Goal: Task Accomplishment & Management: Use online tool/utility

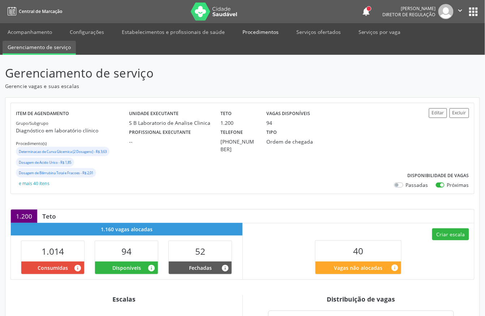
click at [269, 34] on link "Procedimentos" at bounding box center [260, 32] width 46 height 13
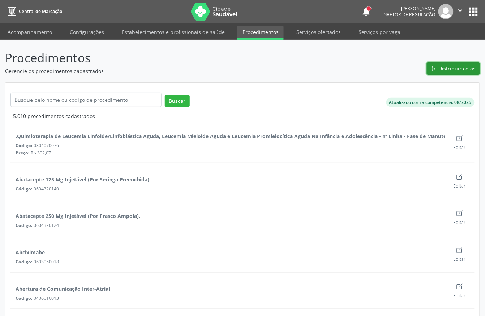
click at [475, 66] on span "Distribuir cotas" at bounding box center [457, 69] width 37 height 8
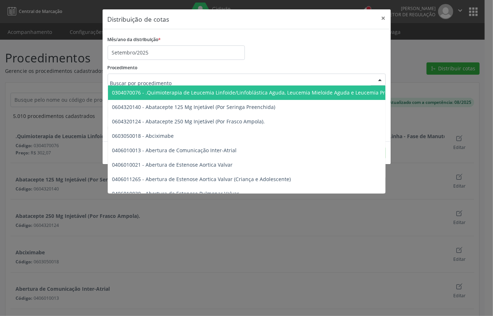
click at [249, 64] on div "Procedimento 0304070076 - .Quimioterapia de Leucemia Linfoide/Linfoblástica Agu…" at bounding box center [247, 73] width 278 height 23
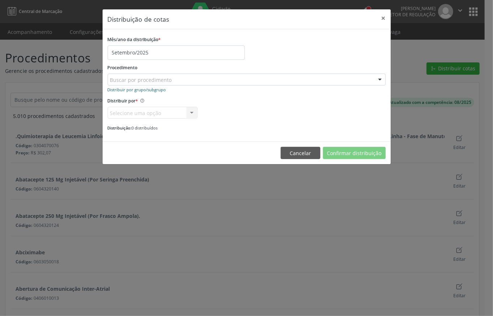
click at [147, 90] on small "Distribuir por grupo/subgrupo" at bounding box center [137, 89] width 59 height 5
click at [385, 19] on button "×" at bounding box center [383, 18] width 14 height 18
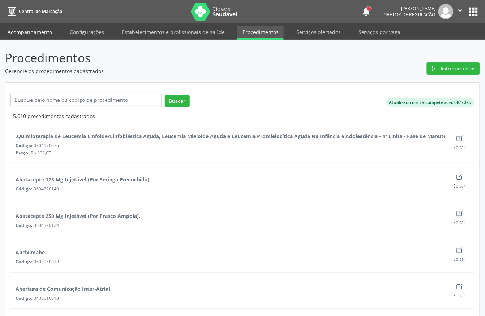
click at [23, 27] on link "Acompanhamento" at bounding box center [30, 32] width 55 height 13
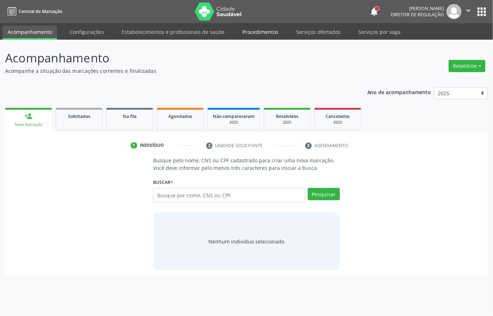
click at [265, 30] on link "Procedimentos" at bounding box center [260, 32] width 46 height 13
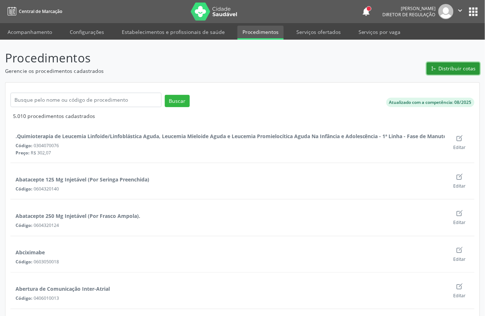
click at [463, 66] on span "Distribuir cotas" at bounding box center [457, 69] width 37 height 8
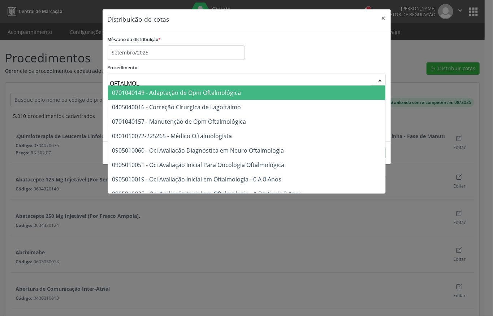
type input "OFTALMOLO"
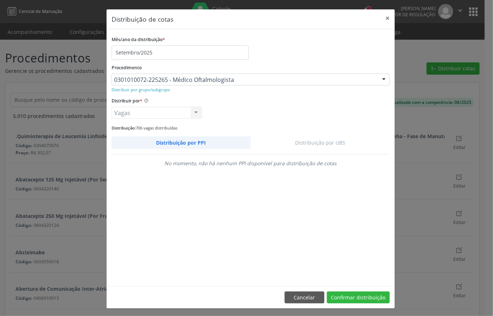
click at [207, 117] on div "Distribuir por * Vagas Vagas Valor Nenhum resultado encontrado para: " " Não há…" at bounding box center [251, 107] width 282 height 23
click at [314, 142] on link "Distribuição por UBS" at bounding box center [320, 143] width 139 height 13
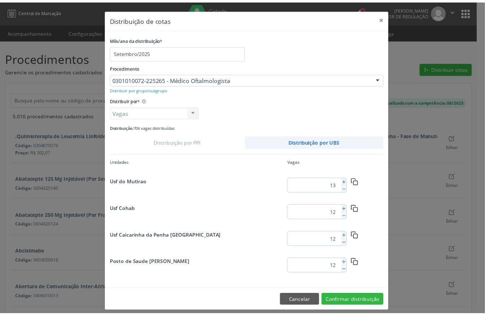
scroll to position [929, 0]
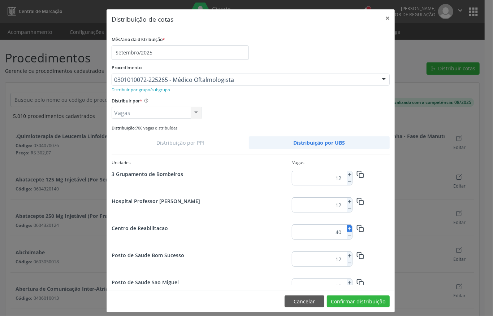
click at [347, 232] on button at bounding box center [349, 228] width 5 height 7
type input "43"
click at [363, 306] on button "Confirmar distribuição" at bounding box center [358, 302] width 63 height 12
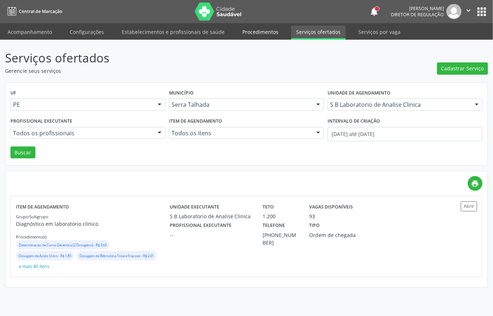
click at [254, 34] on link "Procedimentos" at bounding box center [260, 32] width 46 height 13
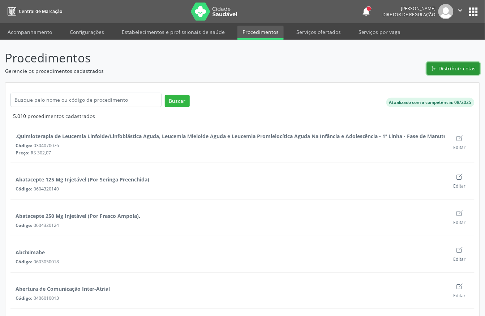
click at [446, 62] on button "Distribuir cotas" at bounding box center [453, 68] width 53 height 12
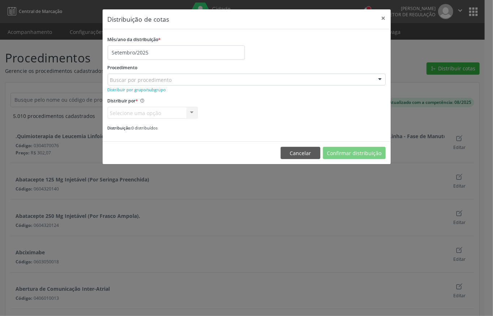
click at [254, 53] on div "Mês/ano da distribuição * Setembro/2025" at bounding box center [247, 47] width 282 height 26
click at [128, 87] on small "Distribuir por grupo/subgrupo" at bounding box center [137, 89] width 59 height 5
click at [131, 87] on small "Distribuir por procedimento" at bounding box center [135, 89] width 54 height 5
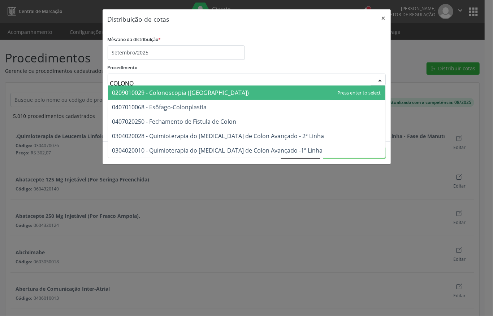
type input "COLONOS"
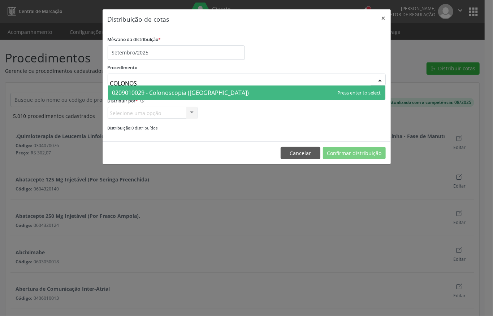
click at [174, 94] on span "0209010029 - Colonoscopia ([GEOGRAPHIC_DATA])" at bounding box center [180, 93] width 137 height 8
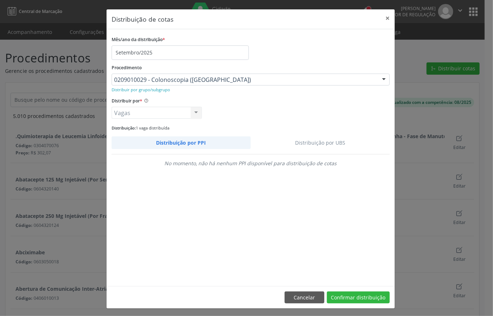
click at [335, 145] on link "Distribuição por UBS" at bounding box center [320, 143] width 139 height 13
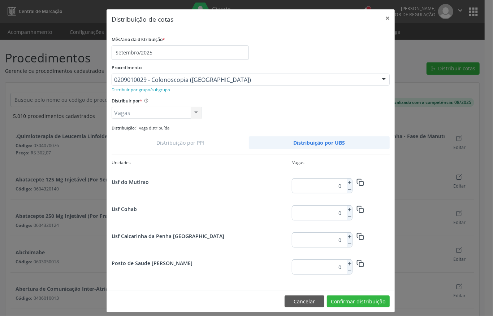
scroll to position [62, 0]
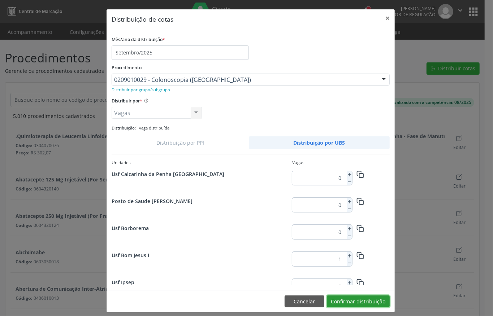
click at [357, 301] on button "Confirmar distribuição" at bounding box center [358, 302] width 63 height 12
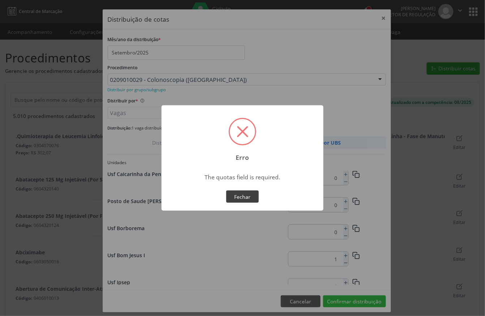
click at [243, 196] on button "Fechar" at bounding box center [242, 197] width 33 height 12
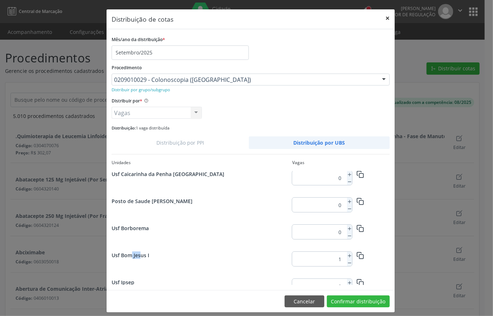
click at [380, 17] on button "×" at bounding box center [387, 18] width 14 height 18
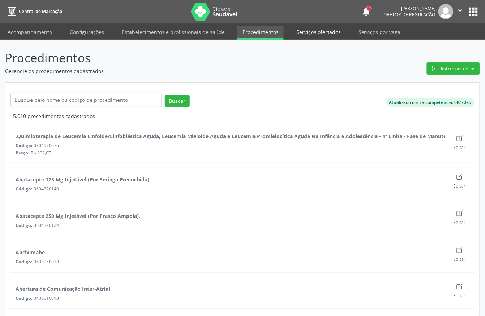
click at [317, 34] on link "Serviços ofertados" at bounding box center [318, 32] width 55 height 13
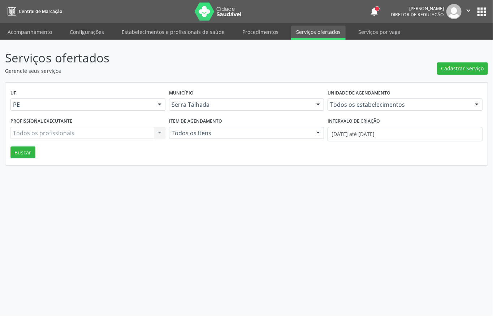
click at [330, 77] on div "Serviços ofertados Gerencie seus serviços Cadastrar Serviço UF PE PE Nenhum res…" at bounding box center [246, 107] width 483 height 117
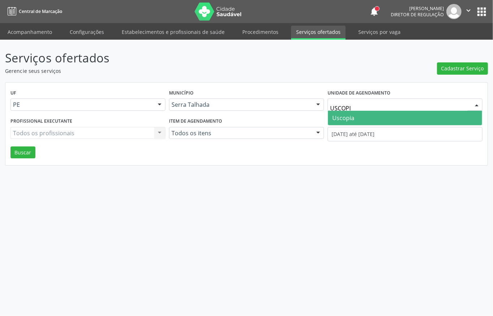
type input "USCOPIA"
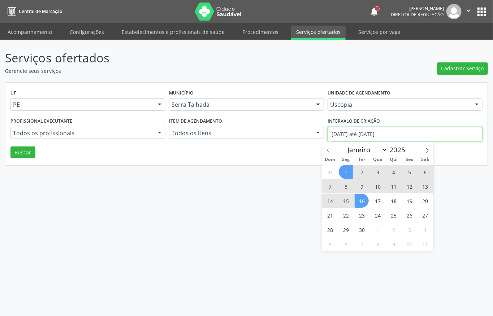
click at [344, 137] on input "[DATE] até [DATE]" at bounding box center [405, 134] width 155 height 14
click at [273, 177] on div "Serviços ofertados Gerencie seus serviços Cadastrar Serviço UF PE PE Nenhum res…" at bounding box center [246, 178] width 493 height 277
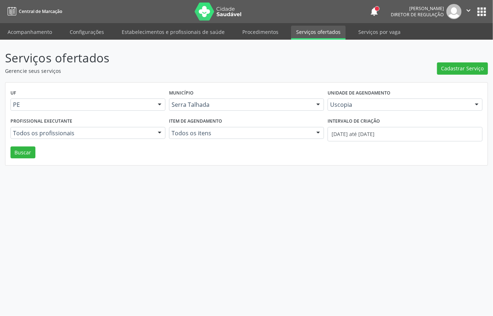
click at [27, 144] on div "Profissional executante Todos os profissionais Todos os profissionais Nenhum re…" at bounding box center [88, 131] width 159 height 31
click at [27, 152] on button "Buscar" at bounding box center [22, 153] width 25 height 12
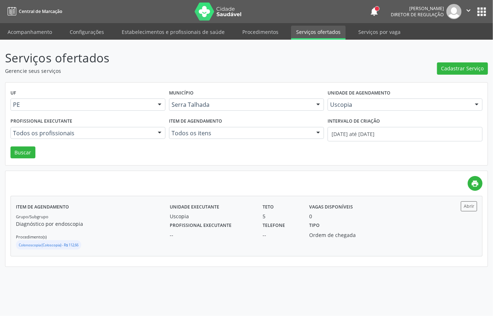
click at [354, 220] on div "0" at bounding box center [339, 217] width 60 height 8
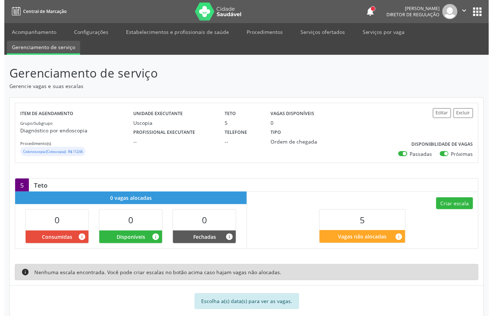
scroll to position [16, 0]
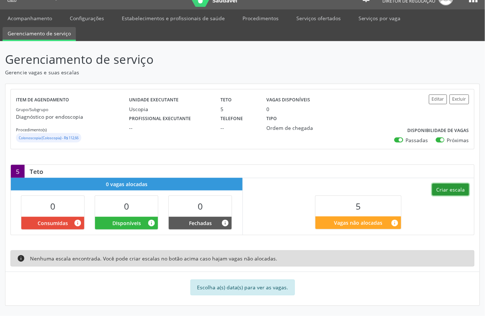
click at [455, 188] on button "Criar escala" at bounding box center [450, 190] width 37 height 12
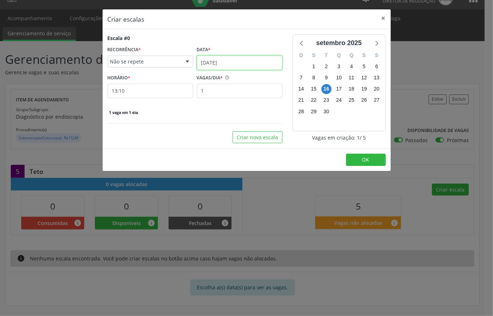
click at [229, 68] on body "Central de Marcação notifications Adão Alves de Medeiros Diretor de regulação …" at bounding box center [246, 144] width 493 height 316
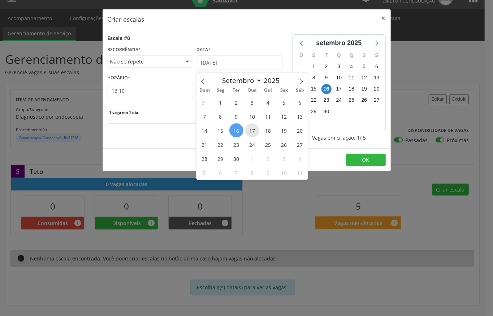
click at [251, 131] on span "17" at bounding box center [252, 131] width 14 height 14
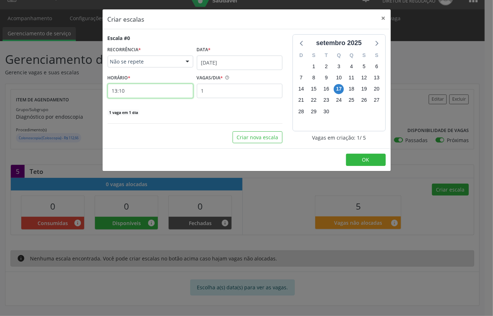
click at [129, 96] on input "13:10" at bounding box center [151, 91] width 86 height 14
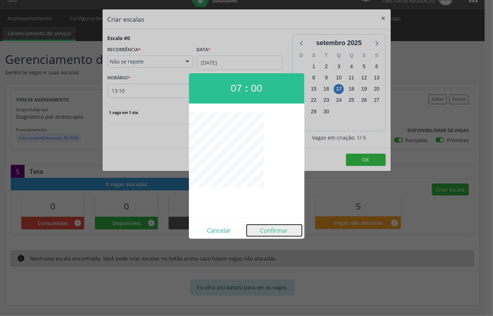
click at [280, 226] on button "Confirmar" at bounding box center [274, 231] width 55 height 12
type input "07:00"
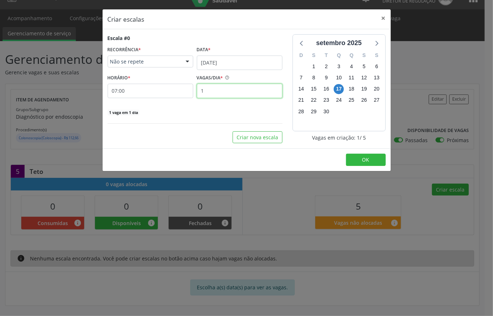
click at [207, 93] on input "1" at bounding box center [240, 91] width 86 height 14
type input "2"
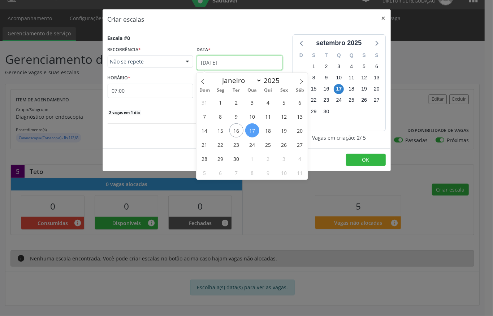
click at [223, 56] on input "17/09/2025" at bounding box center [240, 63] width 86 height 14
click at [267, 129] on span "18" at bounding box center [268, 131] width 14 height 14
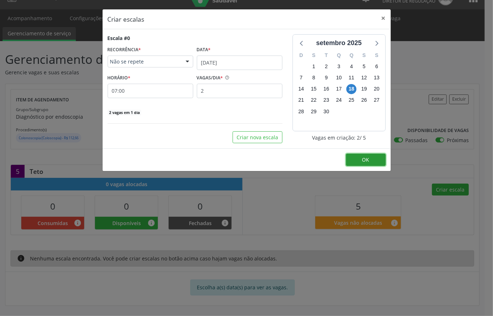
click at [369, 161] on span "OK" at bounding box center [365, 159] width 7 height 7
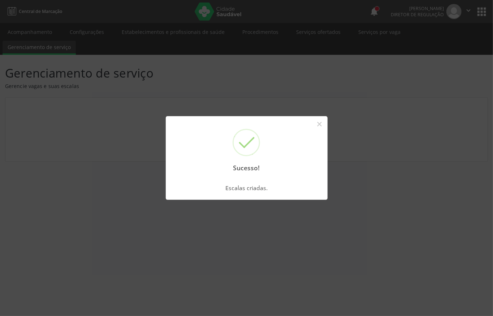
scroll to position [0, 0]
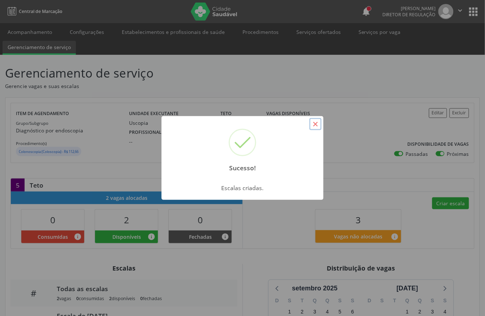
click at [314, 125] on button "×" at bounding box center [315, 124] width 12 height 12
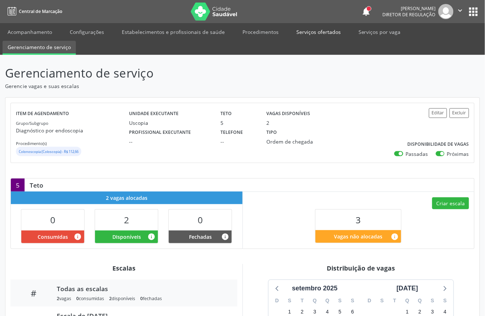
click at [319, 32] on link "Serviços ofertados" at bounding box center [318, 32] width 55 height 13
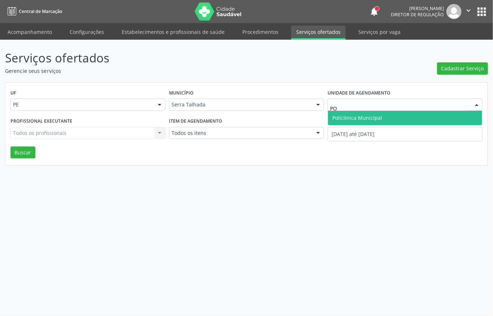
type input "P"
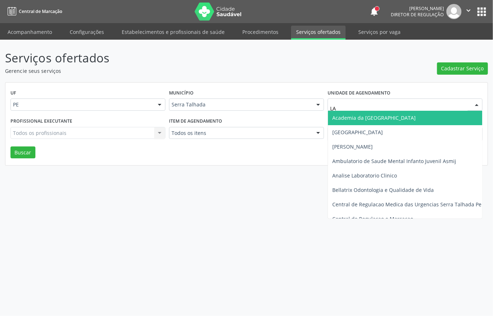
type input "LAB"
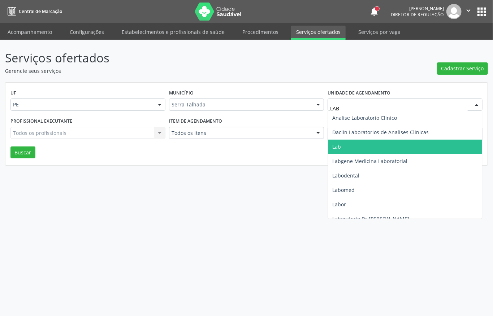
click at [354, 149] on span "Lab" at bounding box center [405, 147] width 154 height 14
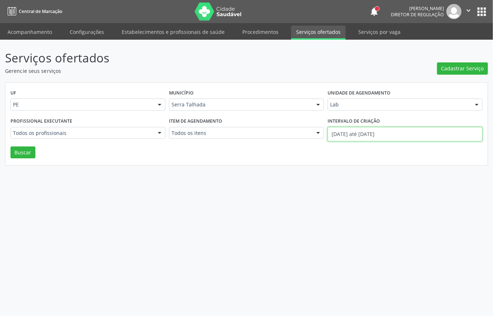
click at [396, 132] on input "[DATE] até [DATE]" at bounding box center [405, 134] width 155 height 14
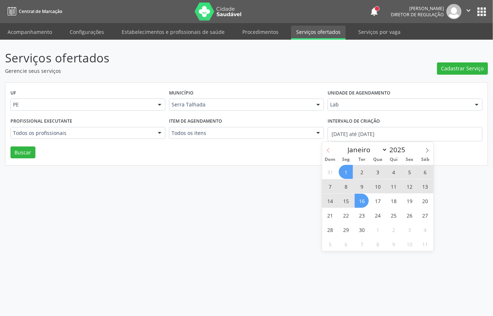
click at [327, 151] on icon at bounding box center [328, 150] width 5 height 5
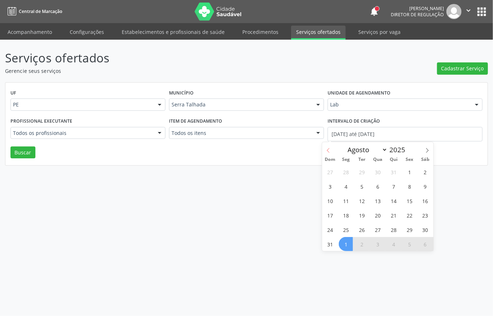
click at [327, 151] on icon at bounding box center [328, 150] width 5 height 5
select select "6"
click at [364, 168] on span "1" at bounding box center [362, 172] width 14 height 14
type input "01/07/2025"
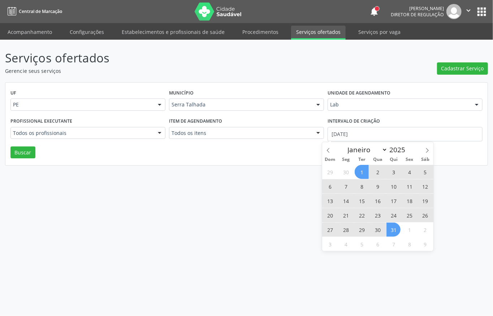
click at [393, 230] on span "31" at bounding box center [393, 230] width 14 height 14
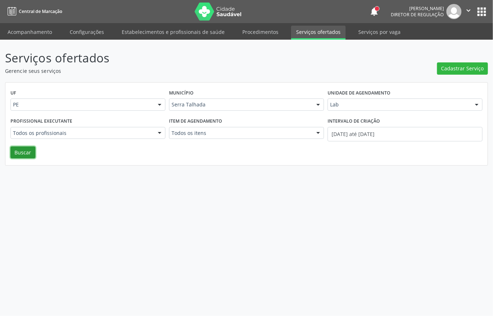
click at [30, 152] on button "Buscar" at bounding box center [22, 153] width 25 height 12
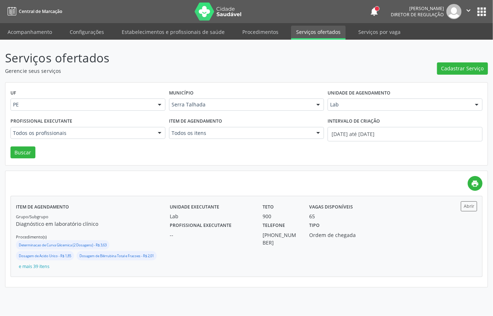
click at [383, 227] on div "Profissional executante -- Telefone (87) 3831-2481 Tipo Ordem de chegada" at bounding box center [304, 233] width 279 height 26
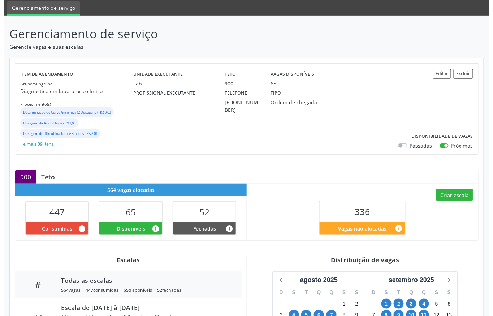
scroll to position [96, 0]
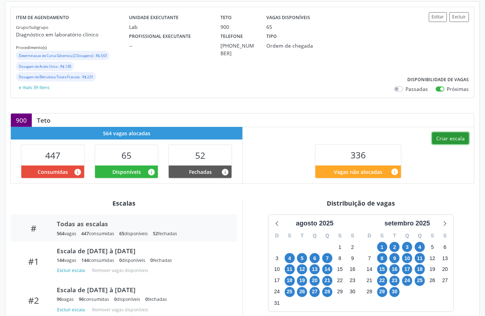
click at [442, 142] on button "Criar escala" at bounding box center [450, 139] width 37 height 12
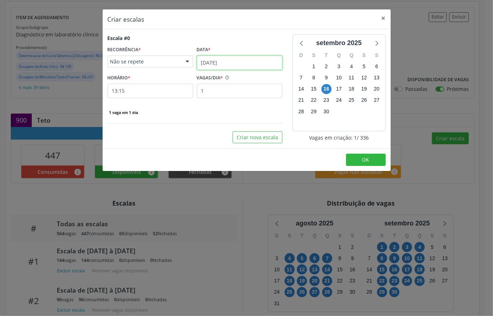
click at [262, 59] on input "16/09/2025" at bounding box center [240, 63] width 86 height 14
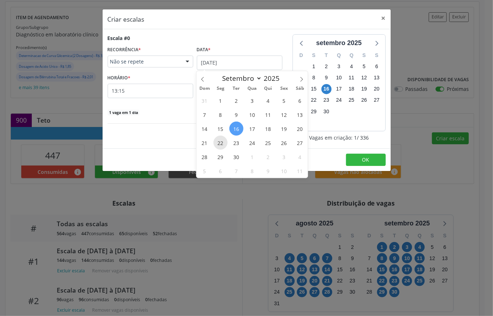
click at [220, 142] on span "22" at bounding box center [220, 143] width 14 height 14
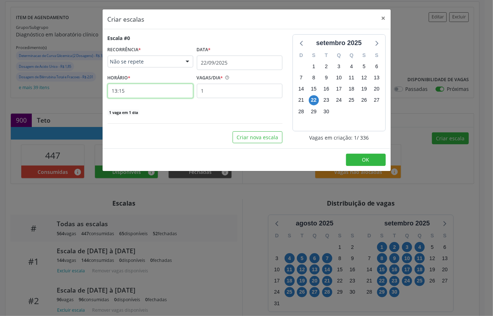
click at [155, 90] on input "13:15" at bounding box center [151, 91] width 86 height 14
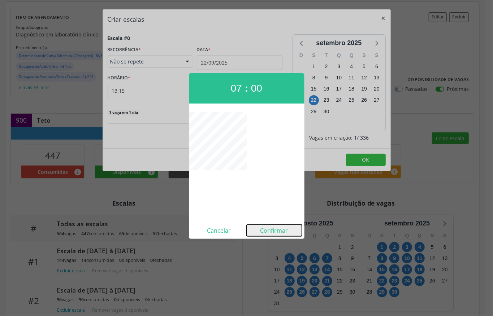
click at [285, 232] on button "Confirmar" at bounding box center [274, 231] width 55 height 12
type input "07:00"
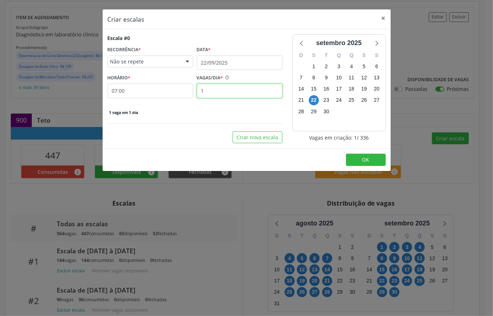
click at [219, 91] on input "1" at bounding box center [240, 91] width 86 height 14
type input "2"
click at [363, 159] on span "OK" at bounding box center [365, 159] width 7 height 7
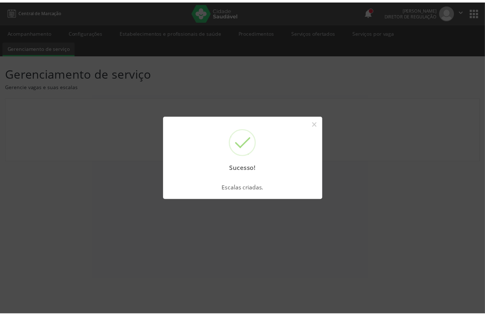
scroll to position [0, 0]
